Goal: Find specific page/section: Find specific page/section

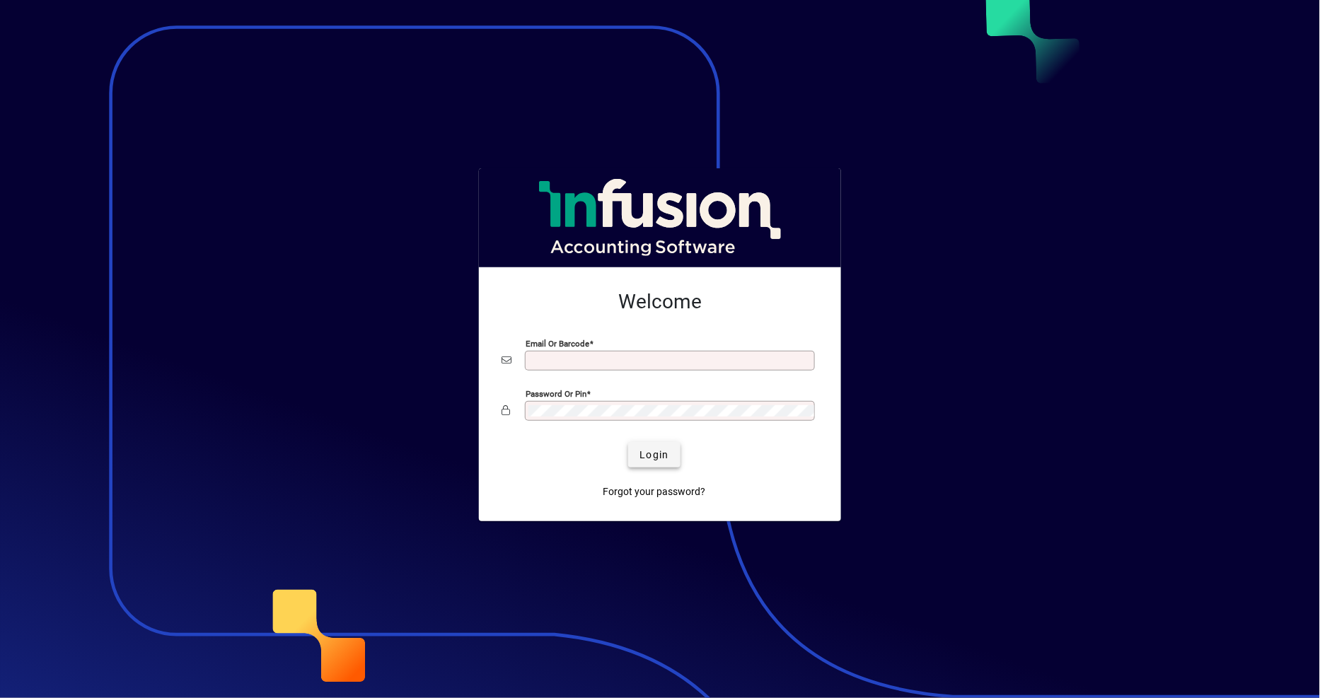
type input "**********"
drag, startPoint x: 658, startPoint y: 451, endPoint x: 639, endPoint y: 462, distance: 21.8
click at [658, 451] on span "Login" at bounding box center [653, 455] width 29 height 15
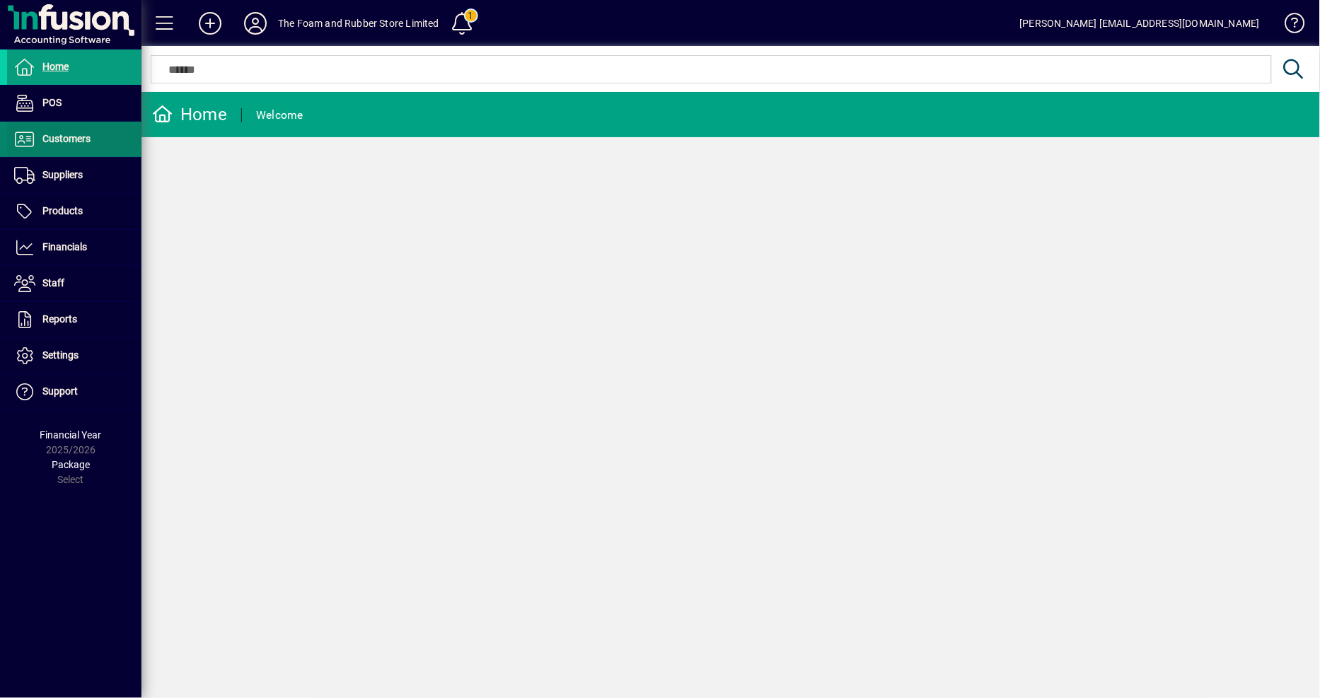
click at [89, 144] on span "Customers" at bounding box center [48, 139] width 83 height 17
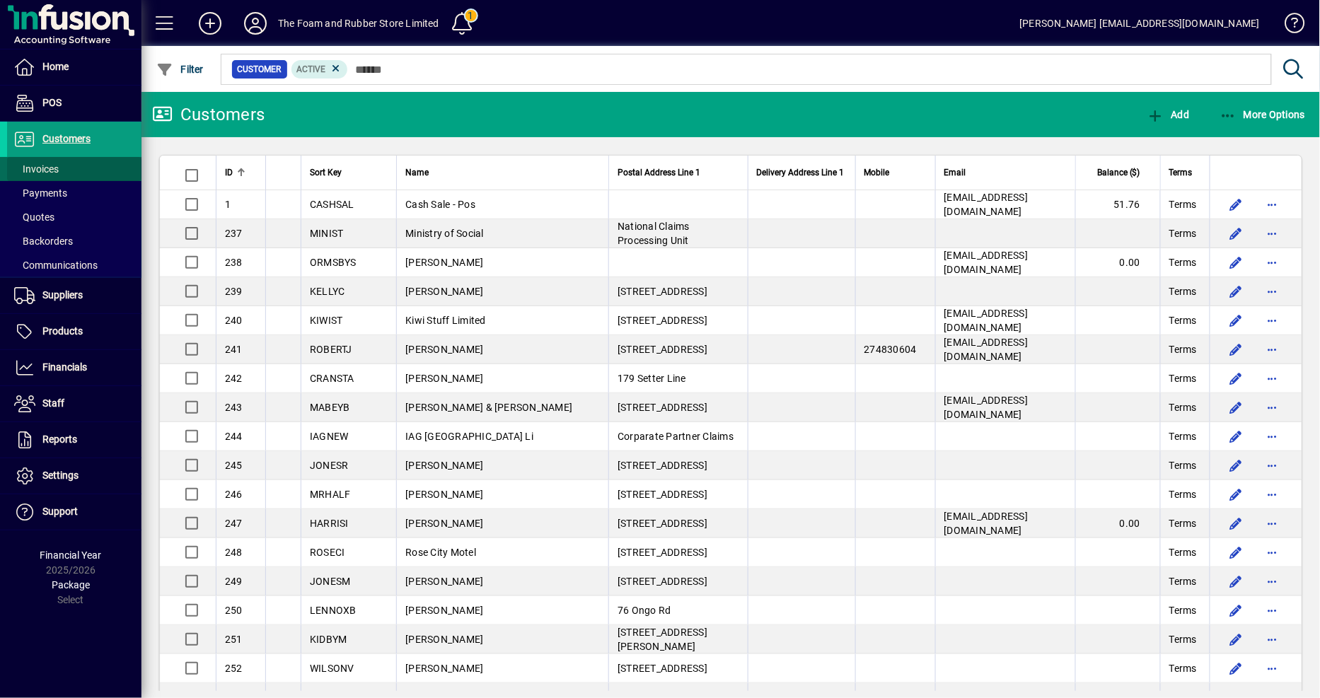
click at [50, 173] on span "Invoices" at bounding box center [36, 168] width 45 height 11
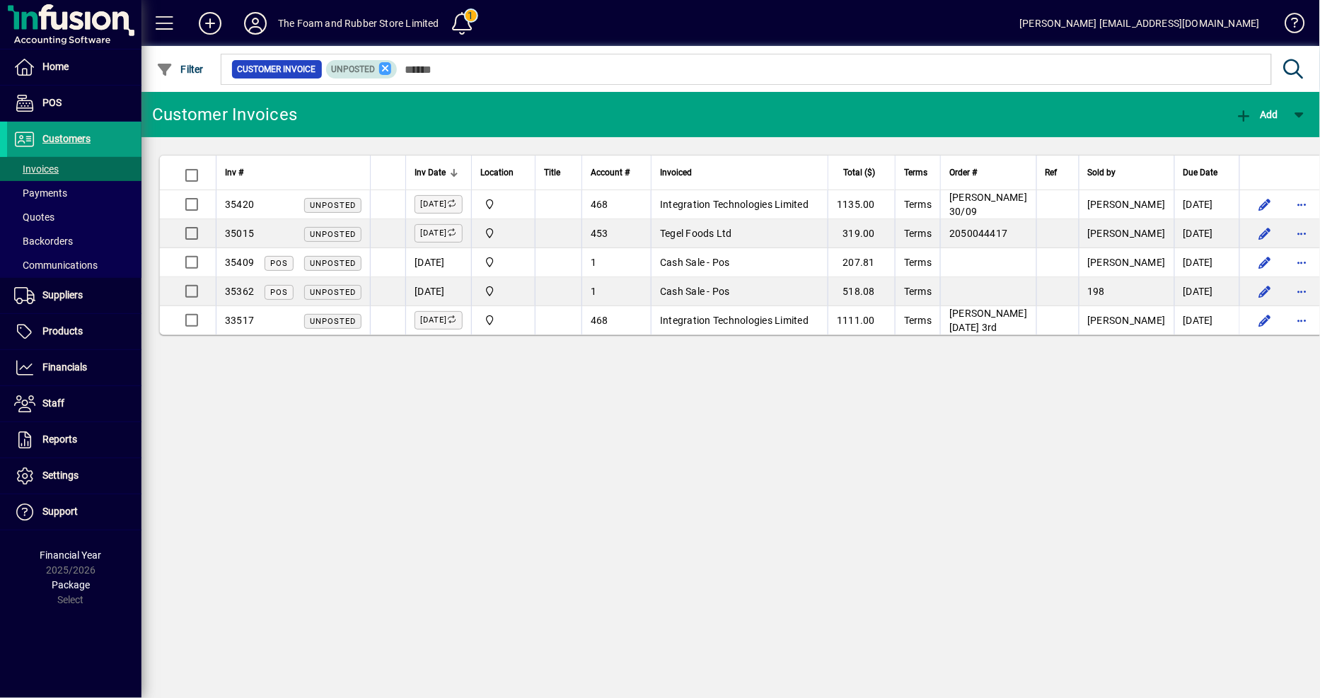
click at [382, 68] on icon at bounding box center [385, 68] width 13 height 13
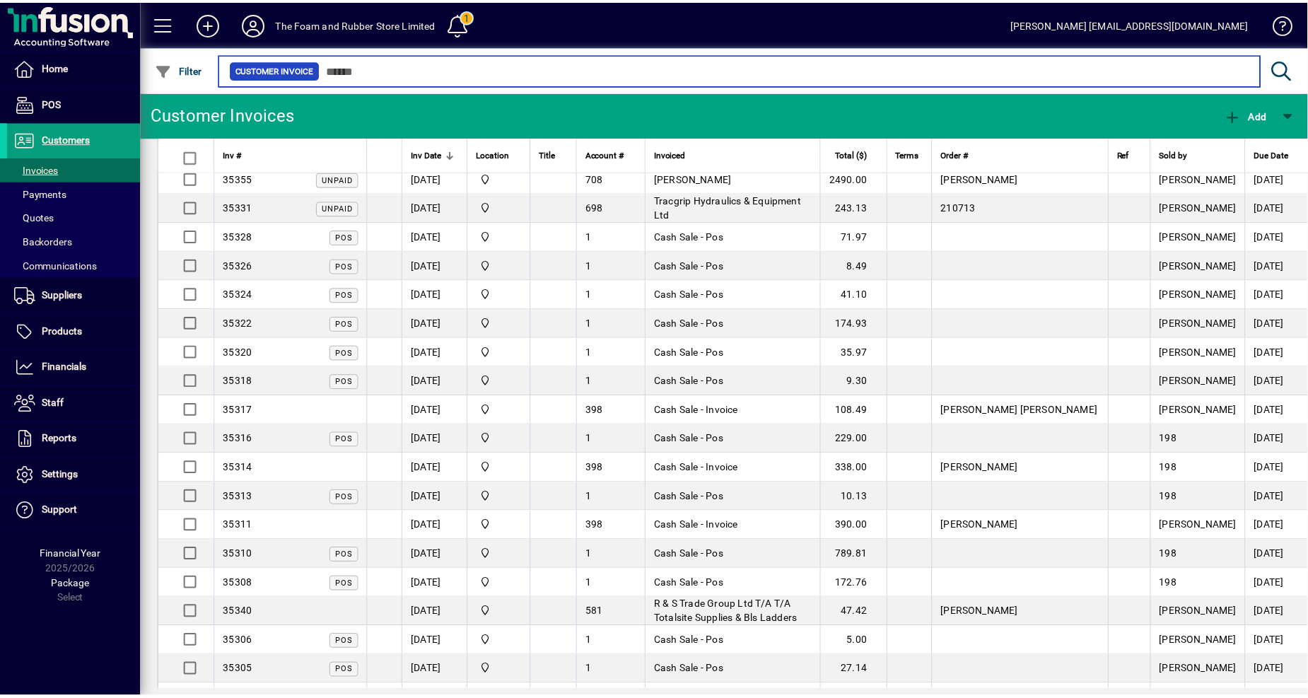
scroll to position [1729, 0]
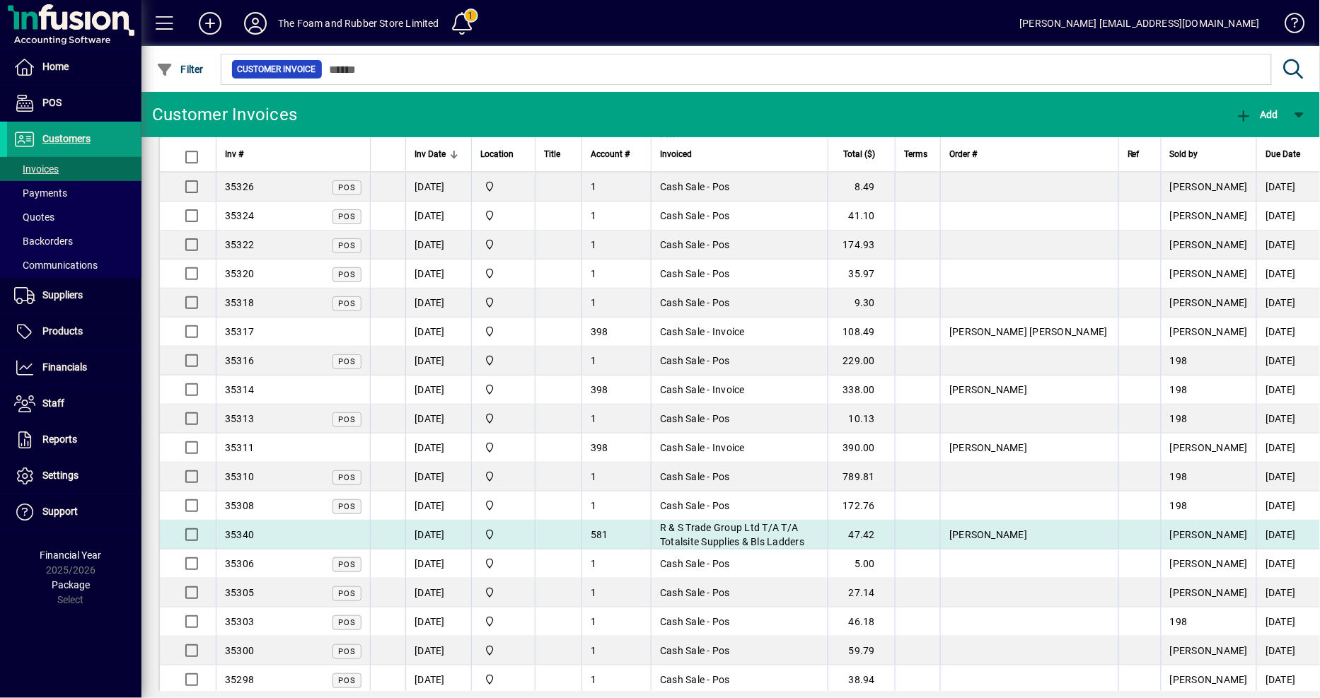
click at [804, 539] on span "R & S Trade Group Ltd T/A T/A Totalsite Supplies & Bls Ladders" at bounding box center [732, 534] width 144 height 25
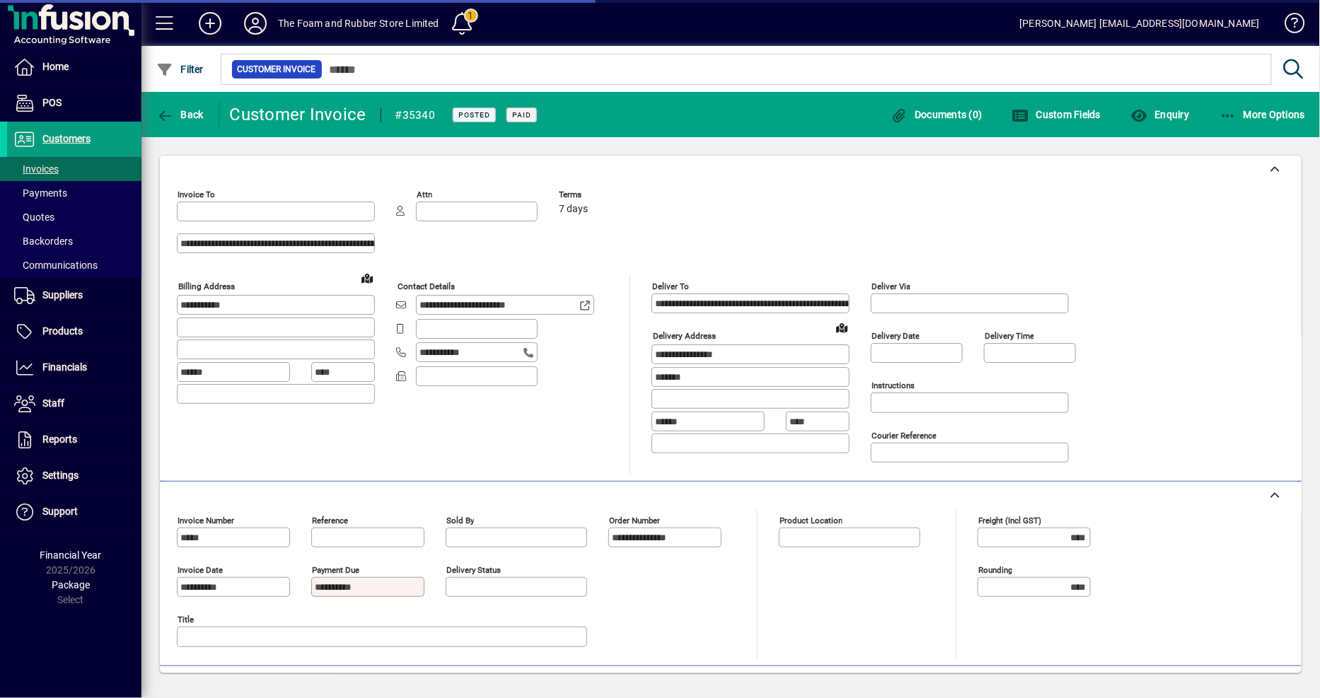
type input "**********"
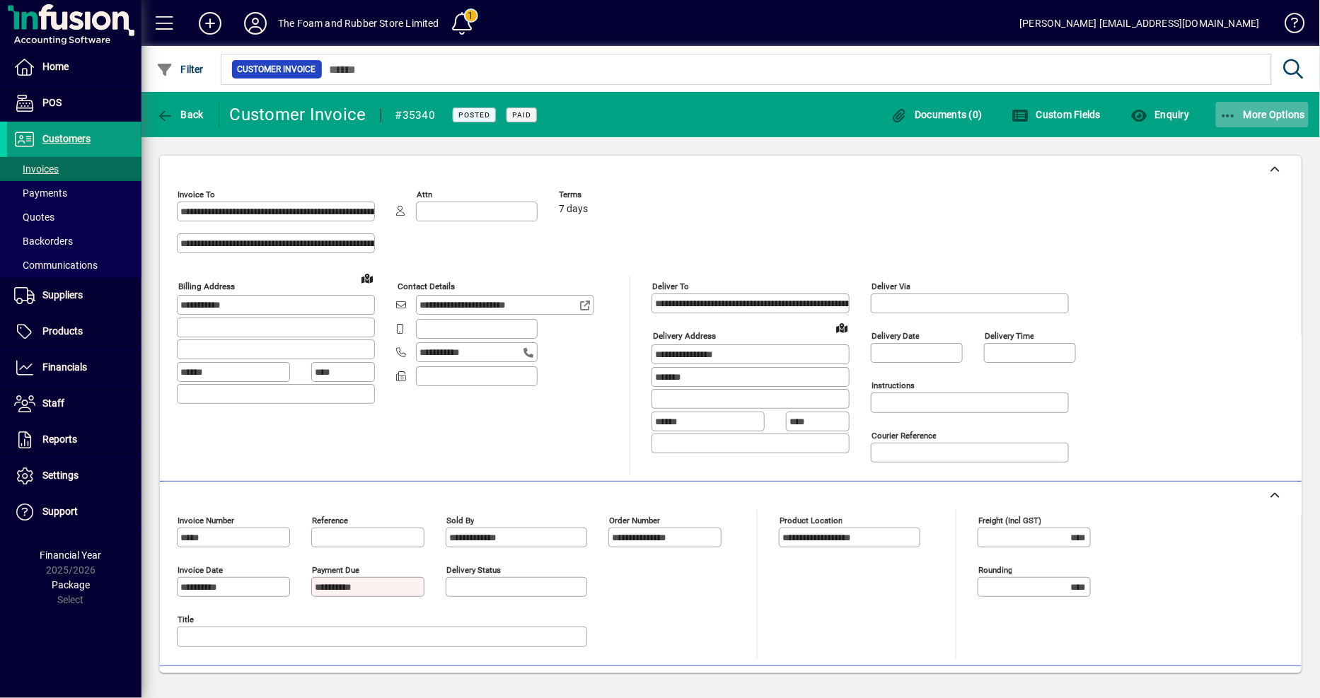
click at [1299, 112] on span "More Options" at bounding box center [1262, 114] width 86 height 11
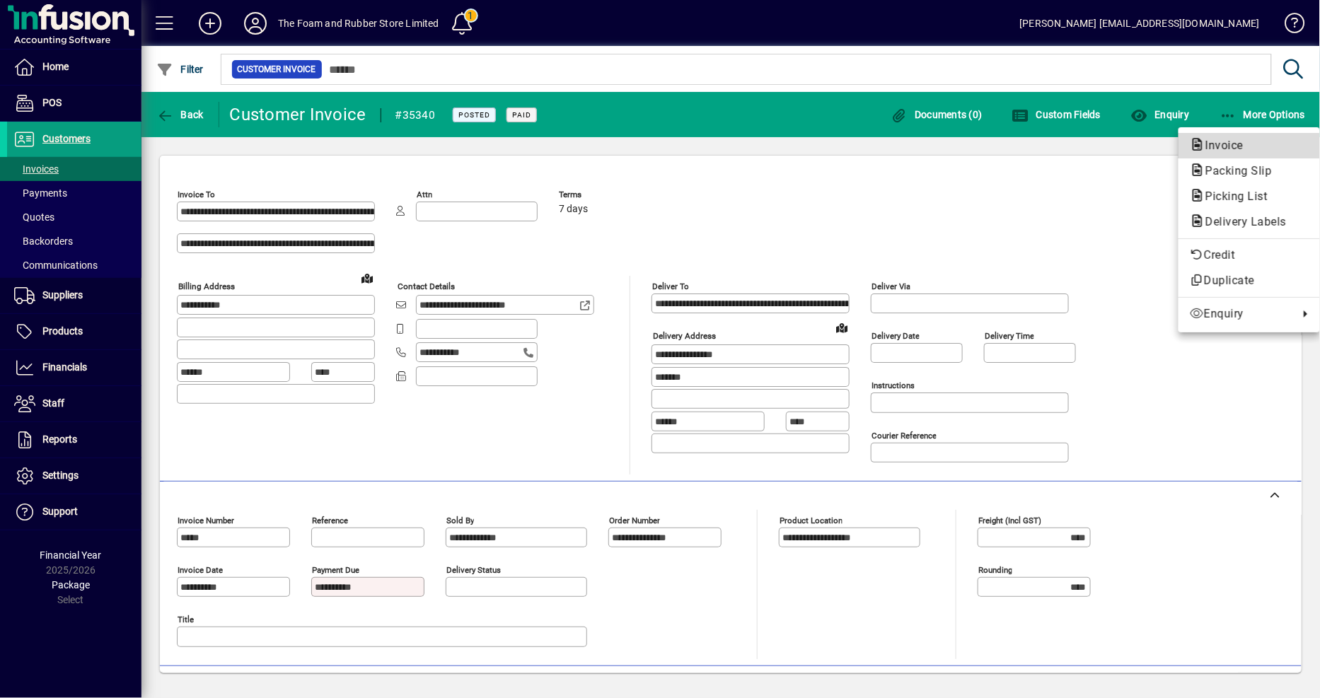
click at [1226, 150] on span "Invoice" at bounding box center [1220, 145] width 61 height 13
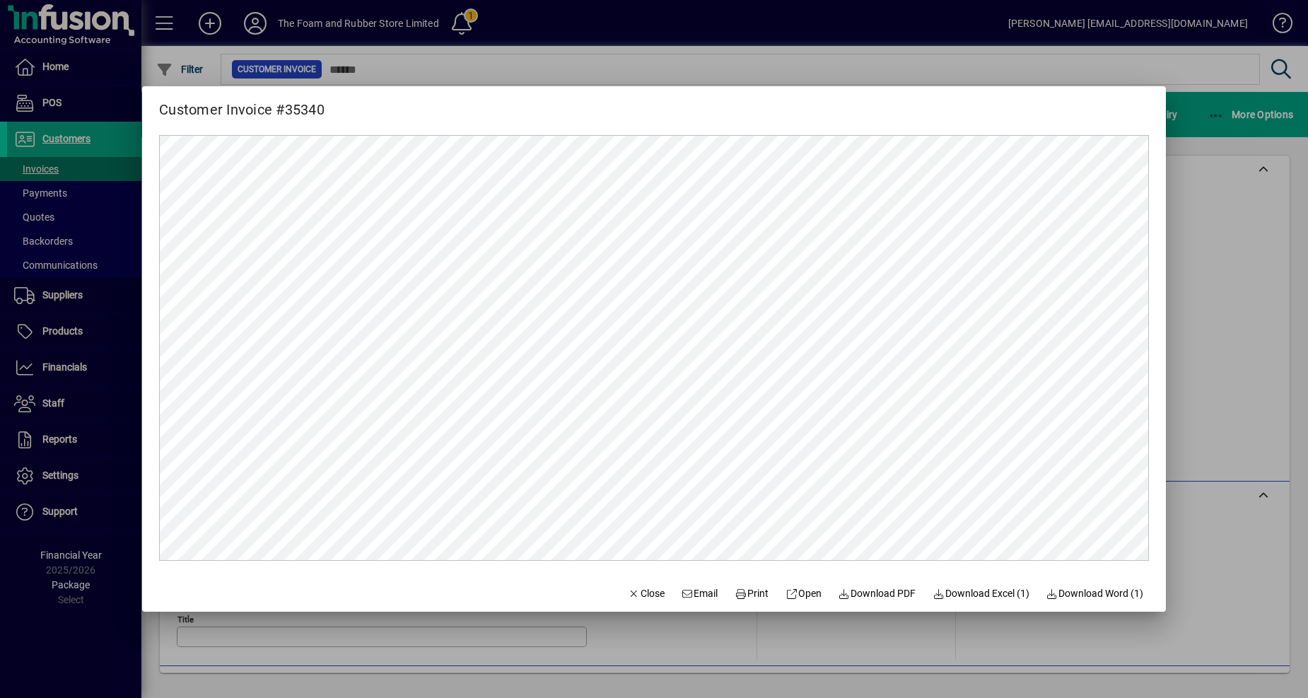
click at [135, 102] on div at bounding box center [654, 349] width 1308 height 698
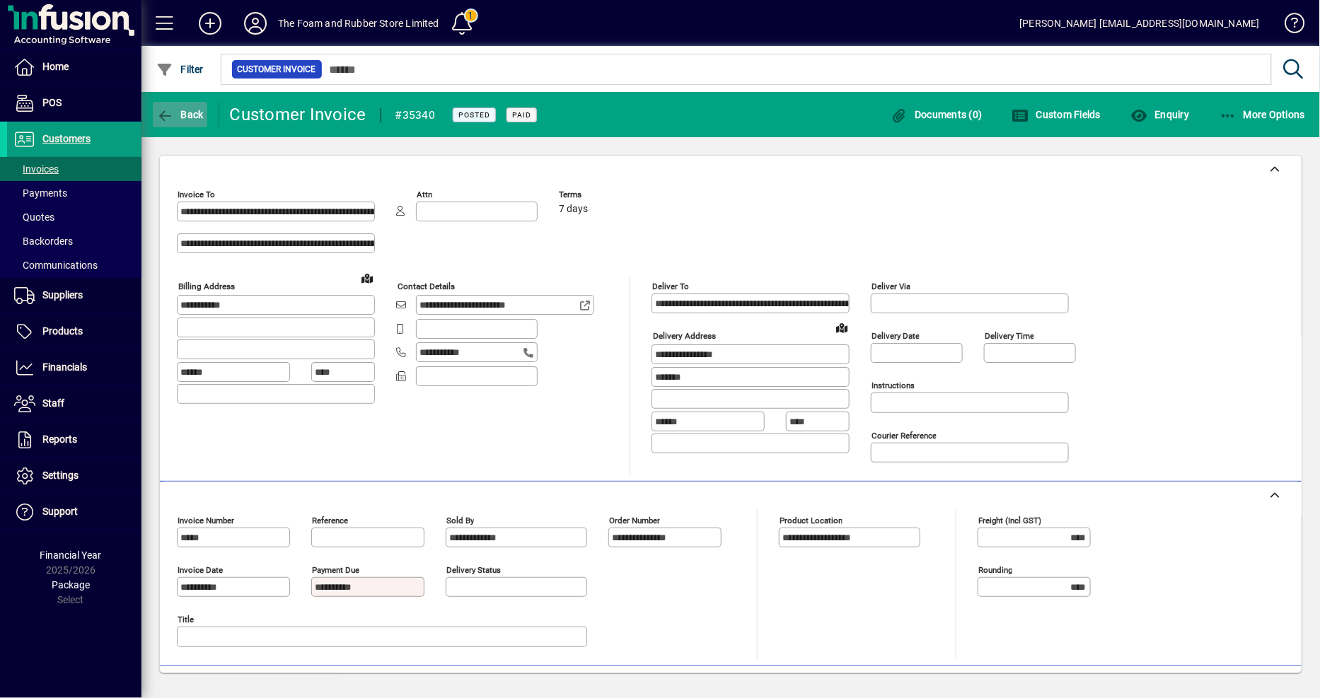
click at [161, 110] on icon "button" at bounding box center [165, 116] width 18 height 14
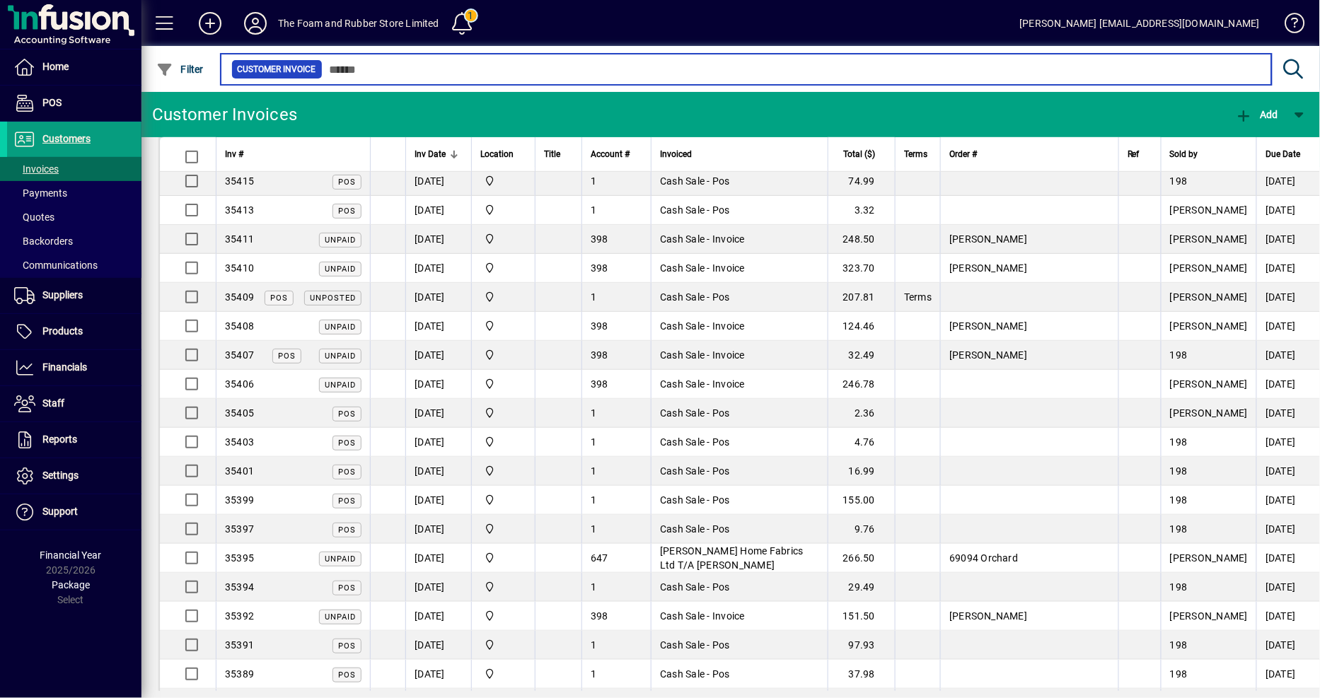
scroll to position [393, 0]
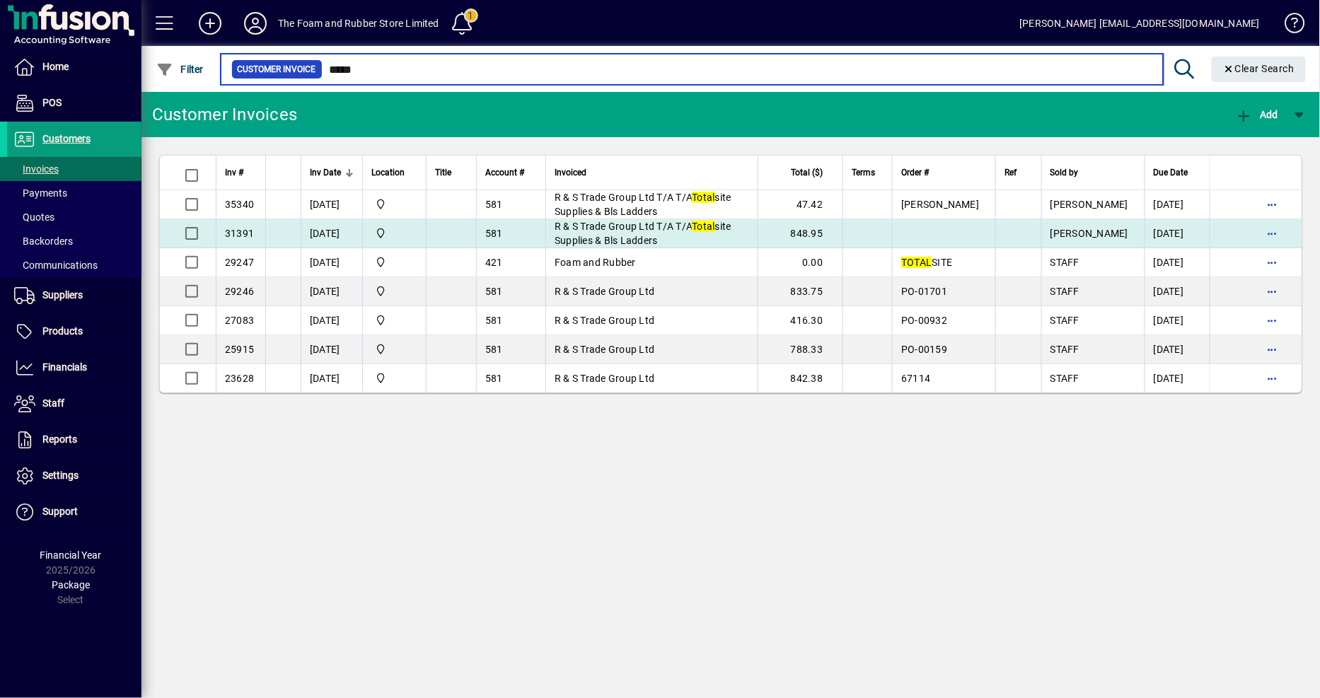
type input "*****"
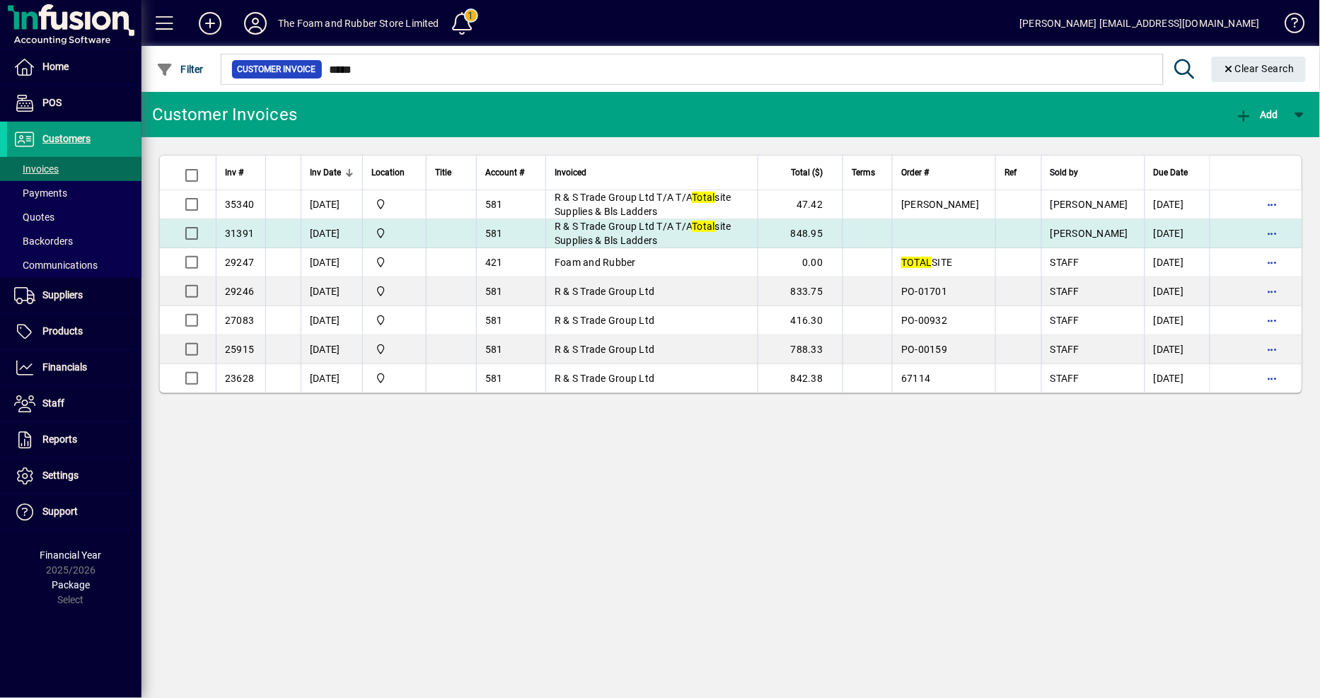
click at [719, 241] on td "R & S Trade Group Ltd T/A T/A Total site Supplies & Bls Ladders" at bounding box center [651, 233] width 212 height 29
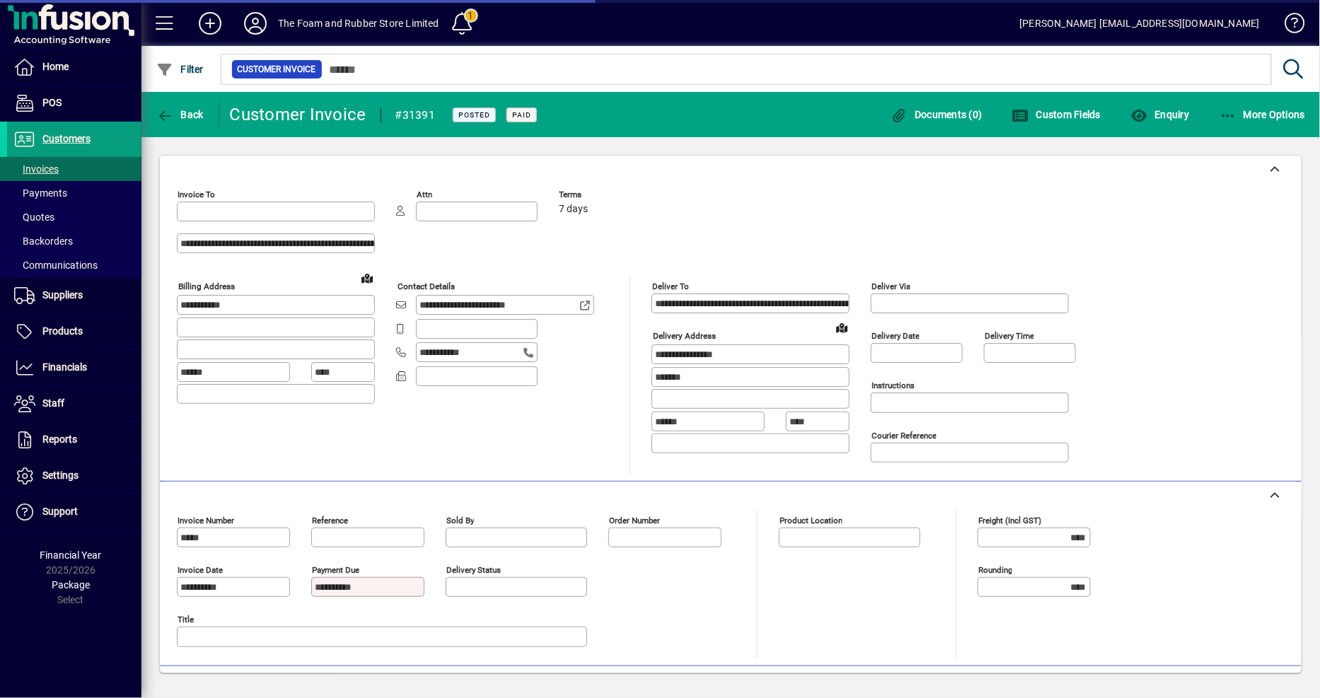
type input "**********"
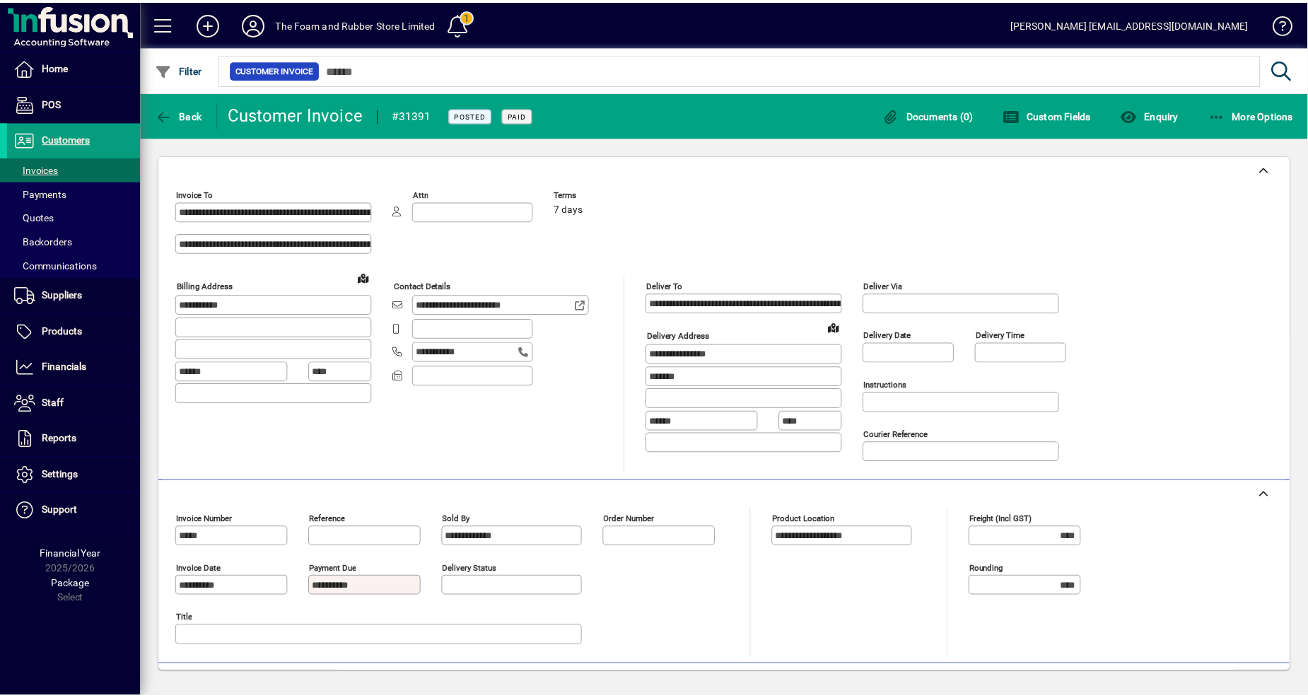
scroll to position [79, 0]
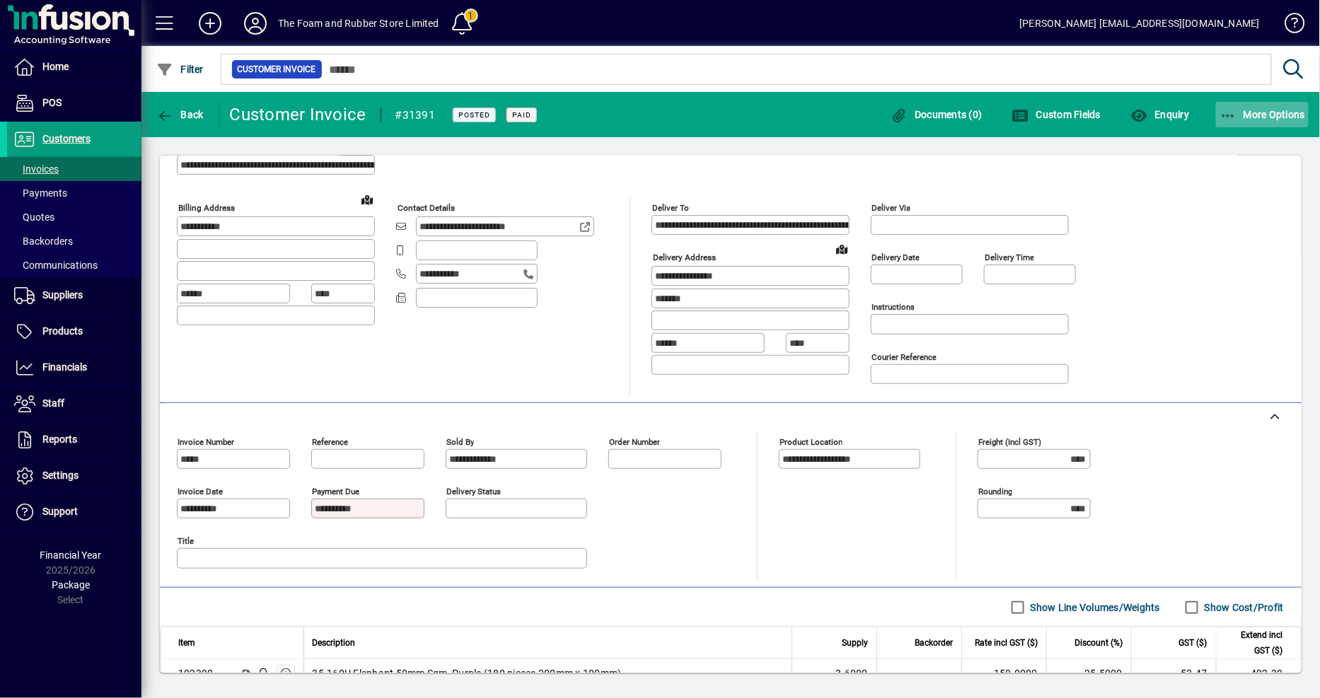
click at [1297, 118] on span "More Options" at bounding box center [1262, 114] width 86 height 11
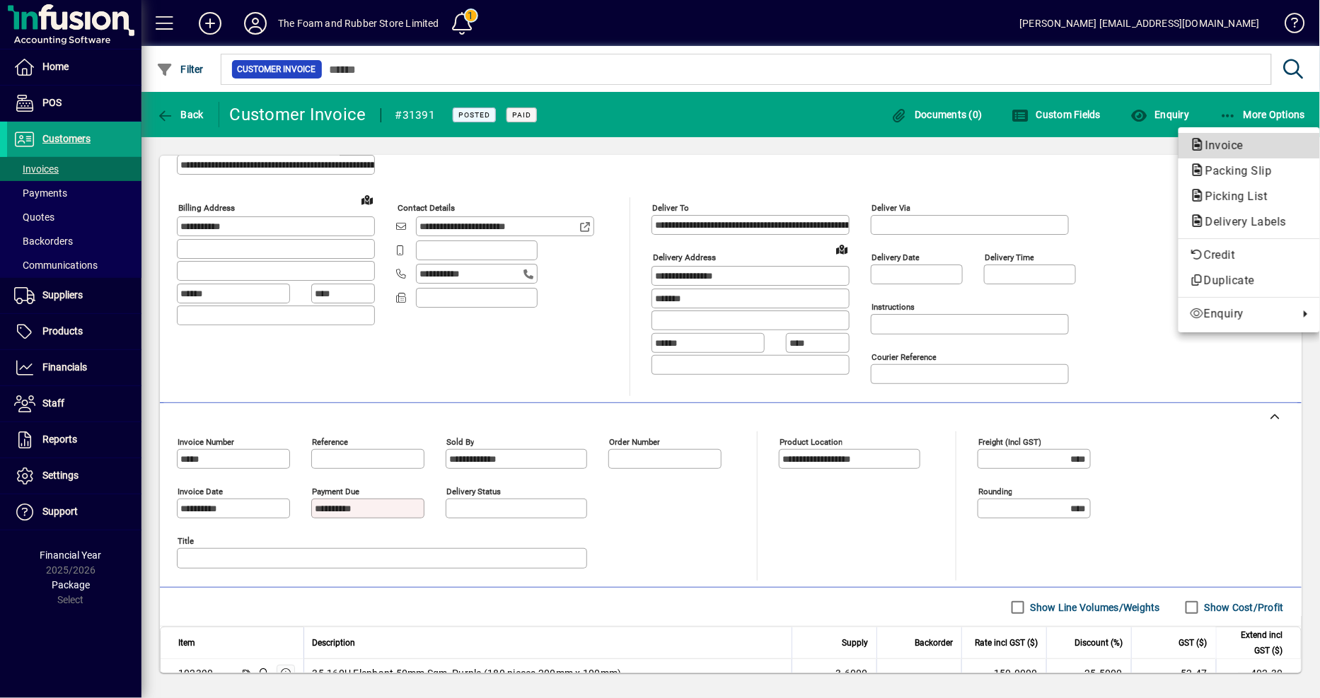
click at [1217, 150] on span "Invoice" at bounding box center [1220, 145] width 61 height 13
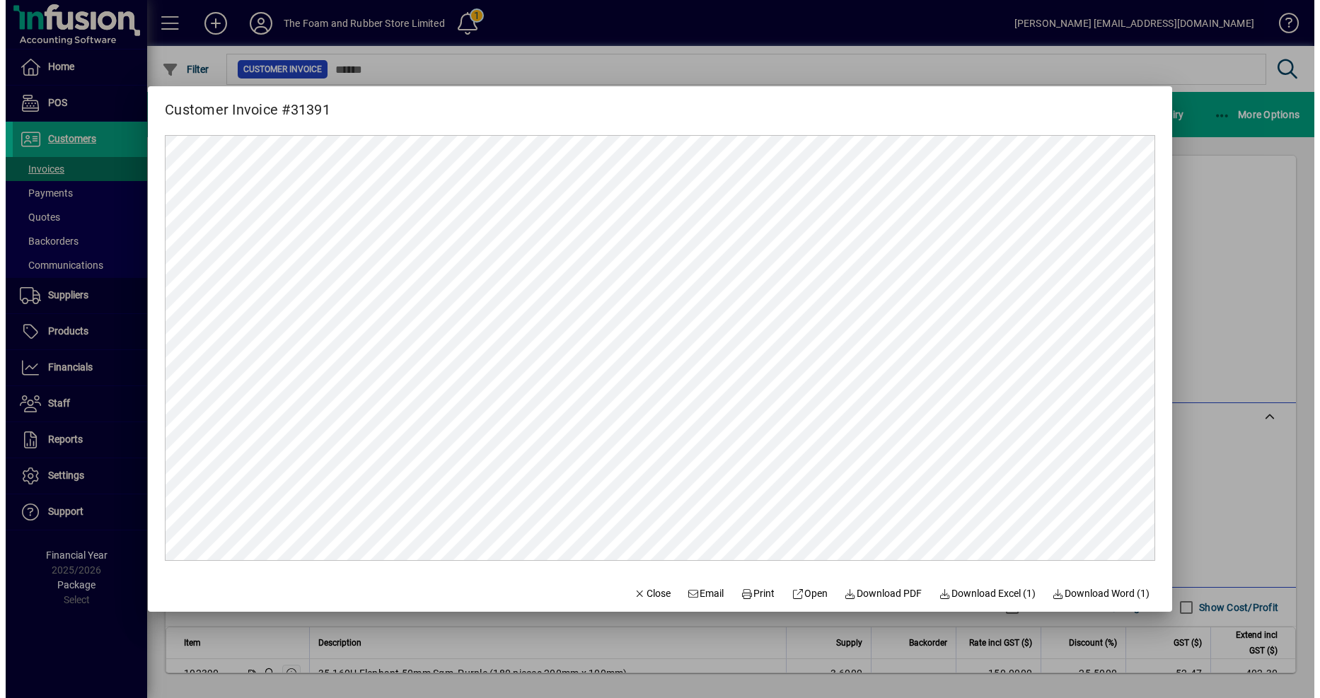
scroll to position [0, 0]
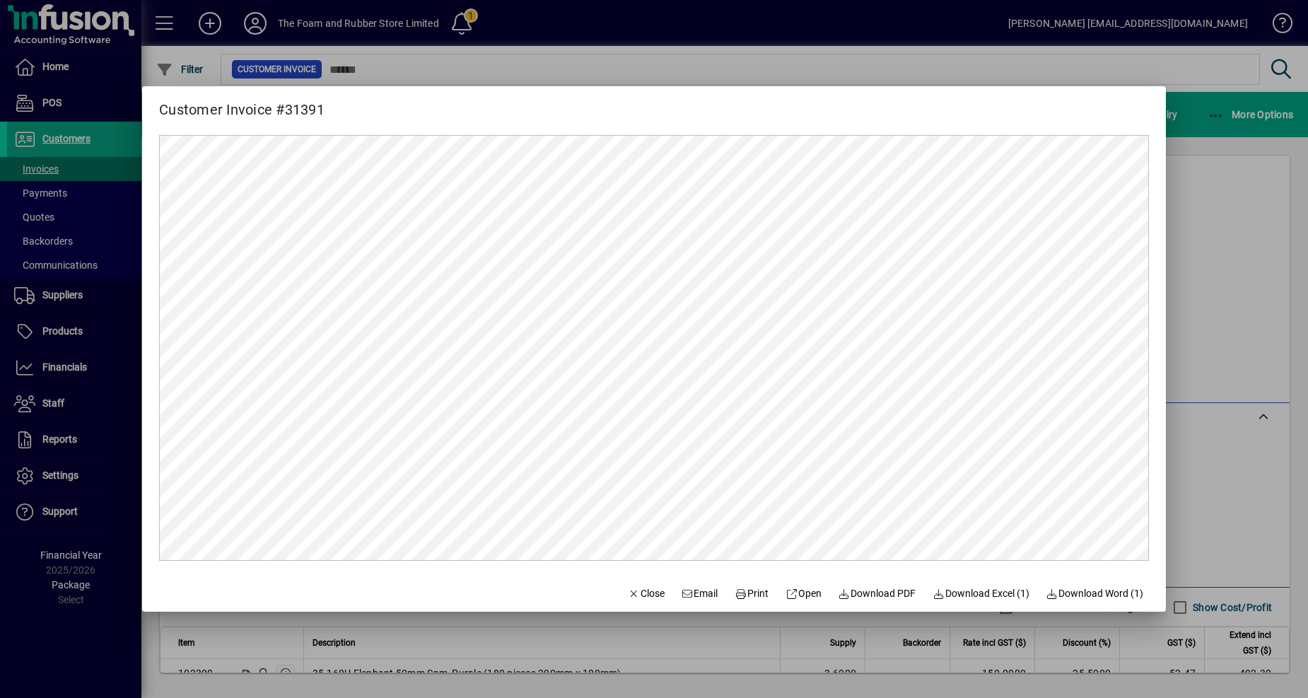
click at [126, 88] on div at bounding box center [654, 349] width 1308 height 698
